Goal: Information Seeking & Learning: Learn about a topic

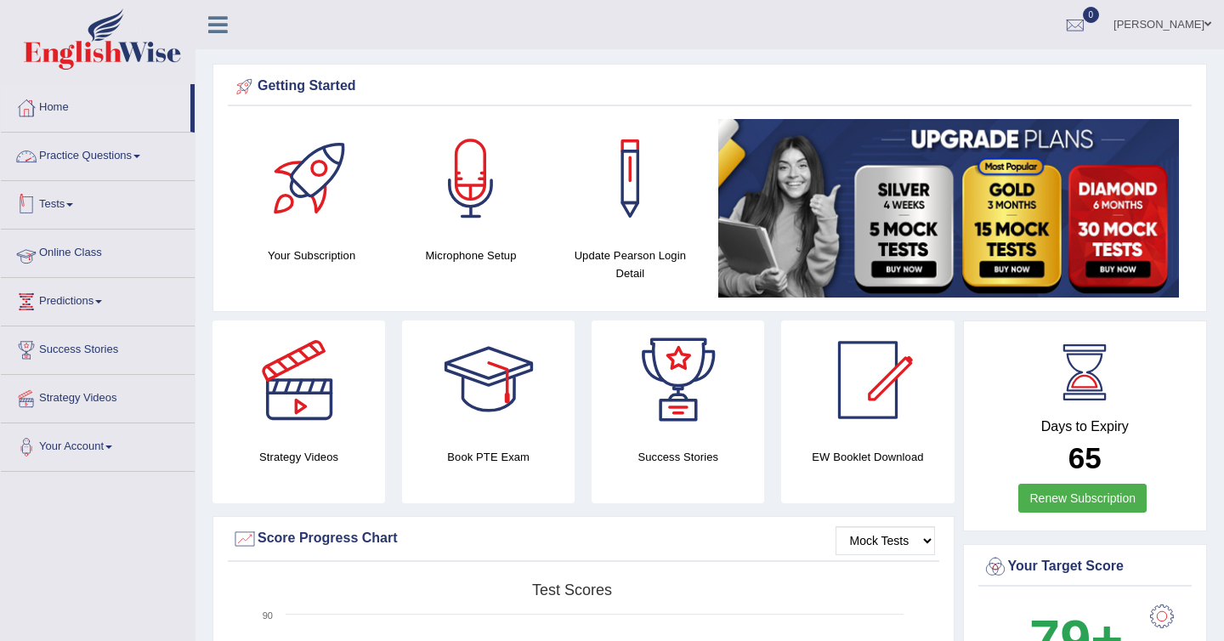
click at [73, 261] on link "Online Class" at bounding box center [98, 250] width 194 height 42
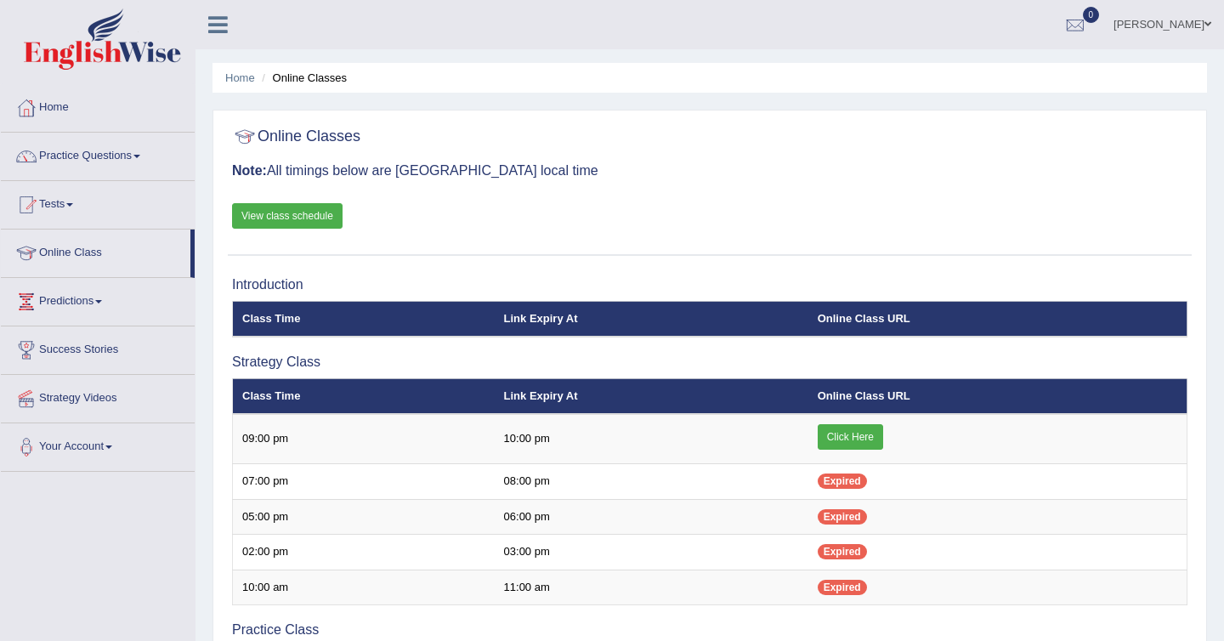
click at [212, 22] on icon at bounding box center [218, 25] width 20 height 22
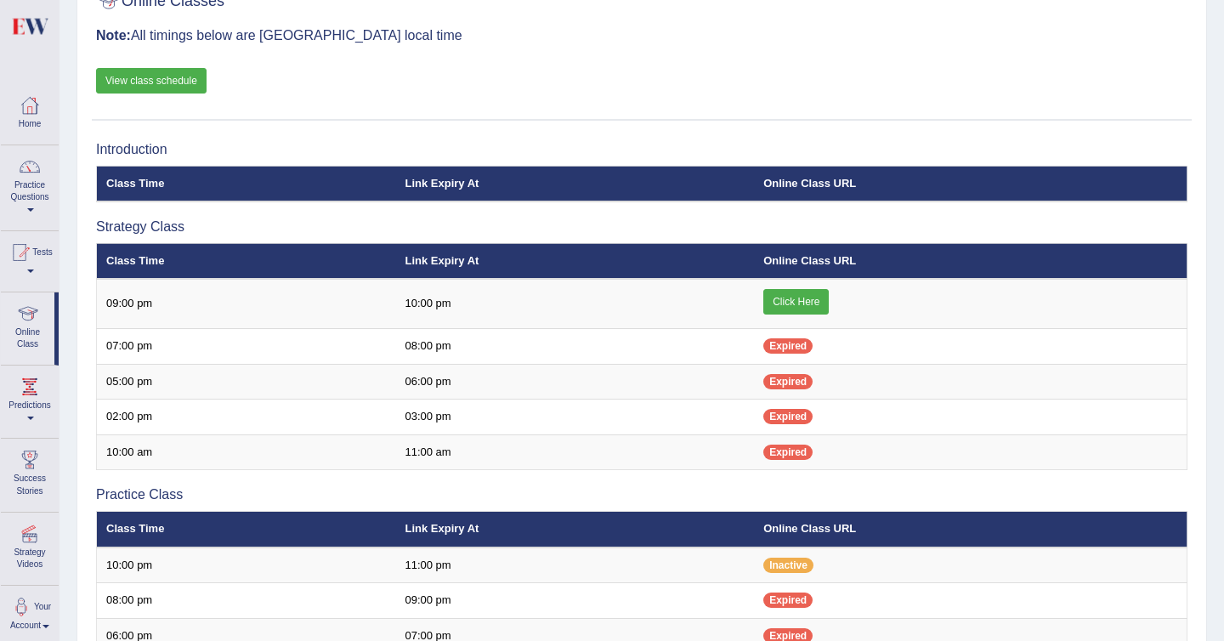
scroll to position [139, 0]
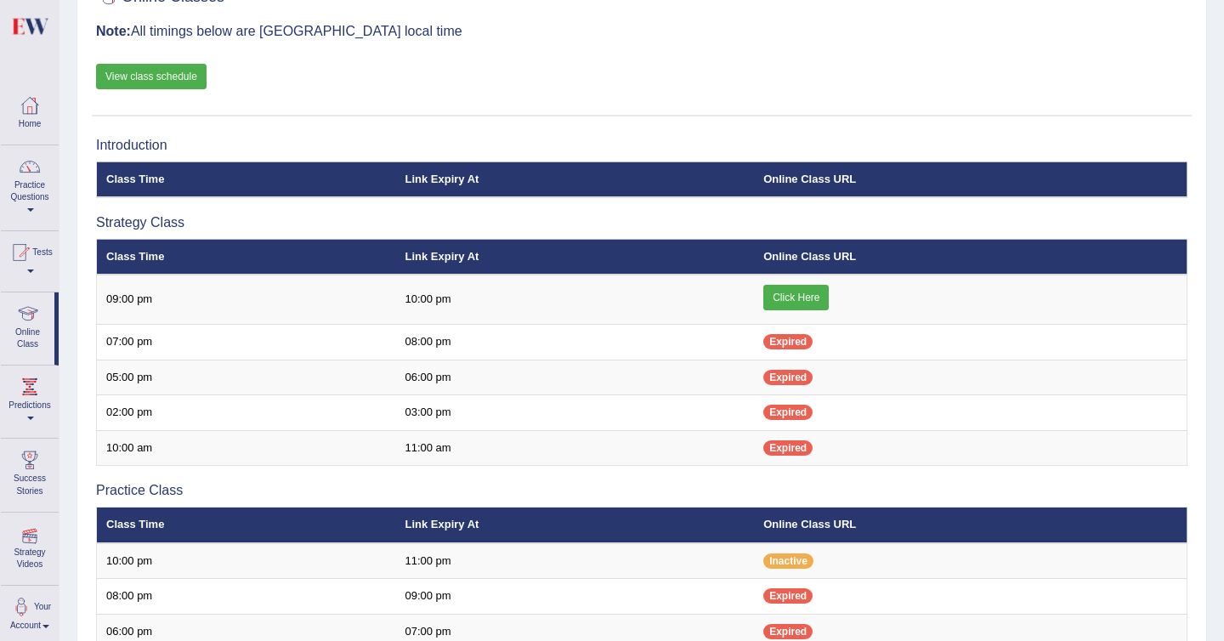
click at [31, 467] on div at bounding box center [29, 459] width 25 height 25
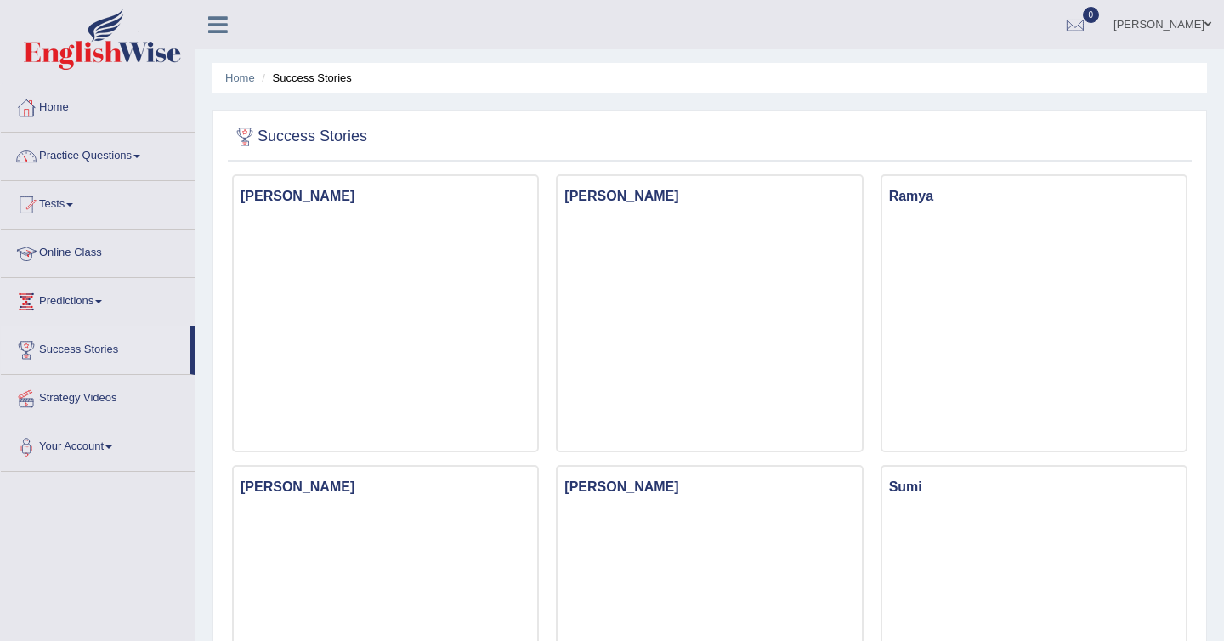
click at [91, 252] on link "Online Class" at bounding box center [98, 250] width 194 height 42
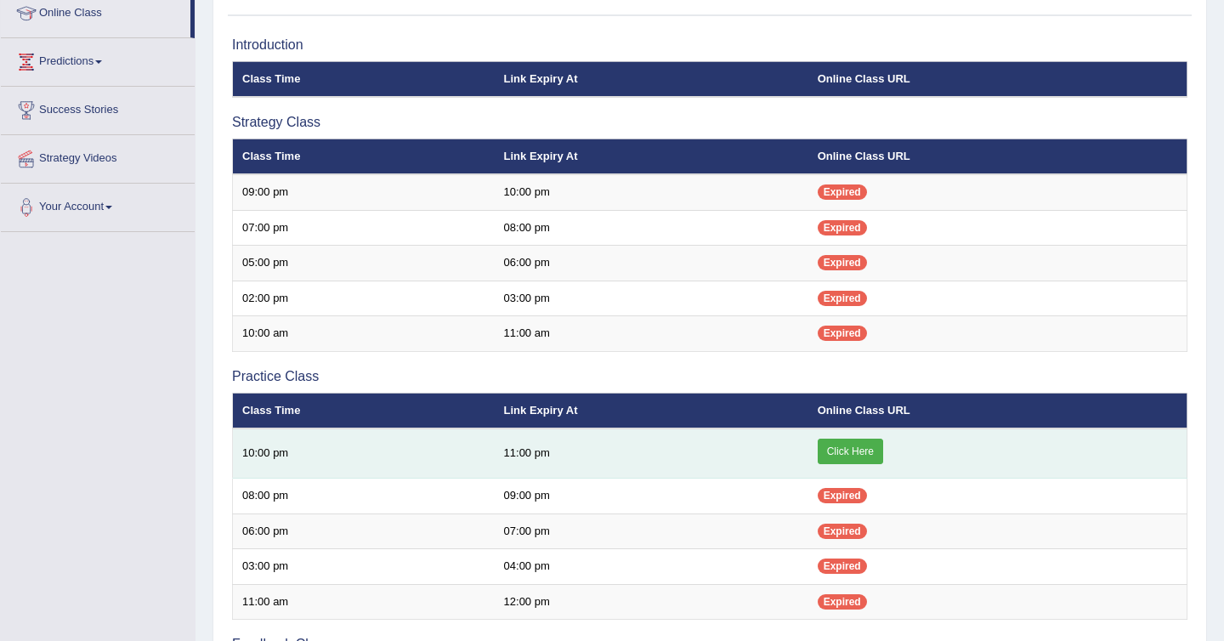
click at [848, 446] on link "Click Here" at bounding box center [850, 451] width 65 height 25
